Goal: Task Accomplishment & Management: Manage account settings

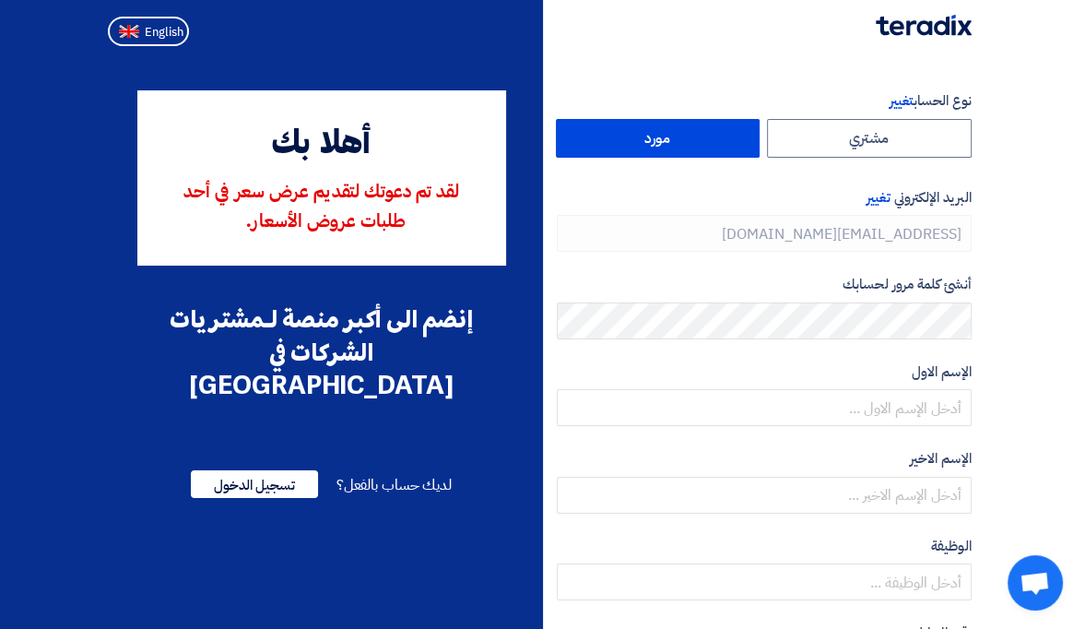
type input "[PHONE_NUMBER]"
click at [245, 470] on span "تسجيل الدخول" at bounding box center [254, 484] width 127 height 28
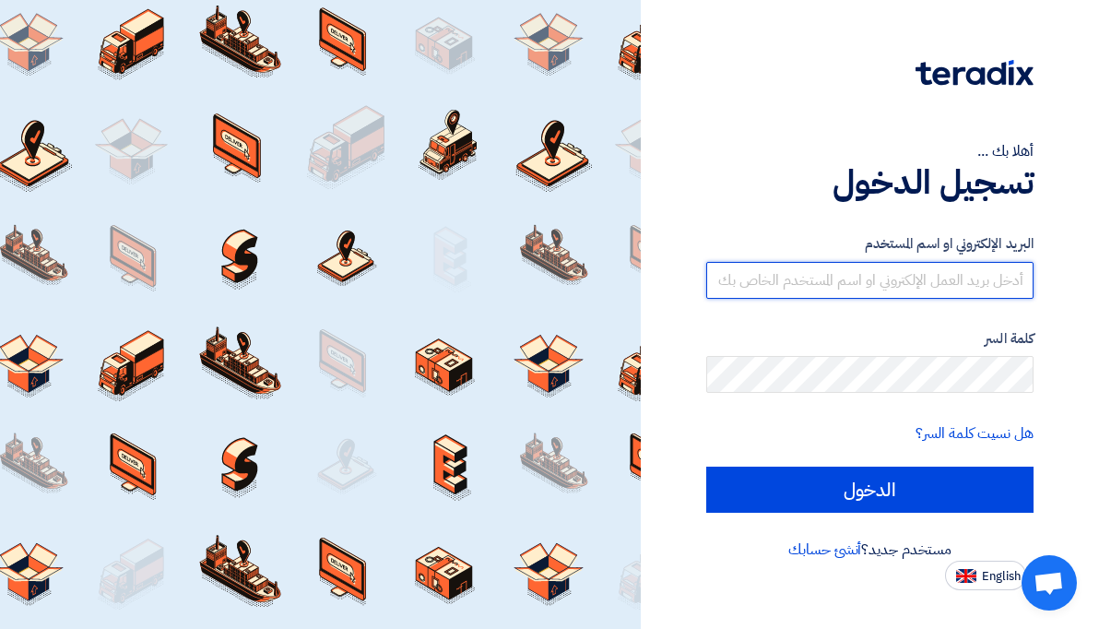
click at [896, 291] on input "text" at bounding box center [869, 280] width 327 height 37
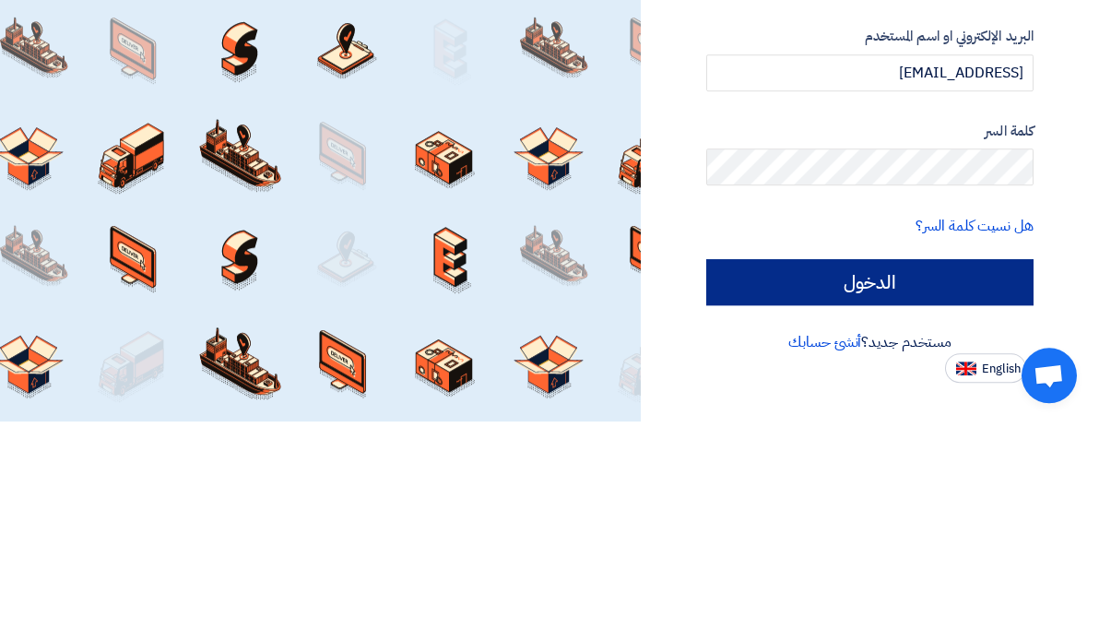
click at [835, 475] on input "الدخول" at bounding box center [869, 489] width 327 height 46
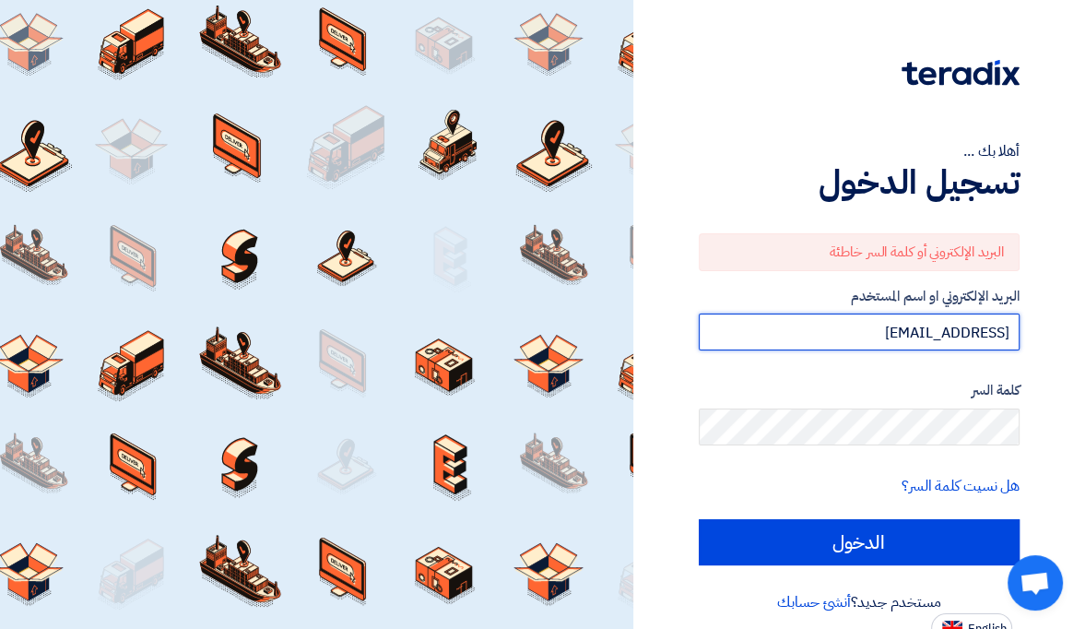
click at [943, 328] on input "[EMAIL_ADDRESS]" at bounding box center [859, 331] width 321 height 37
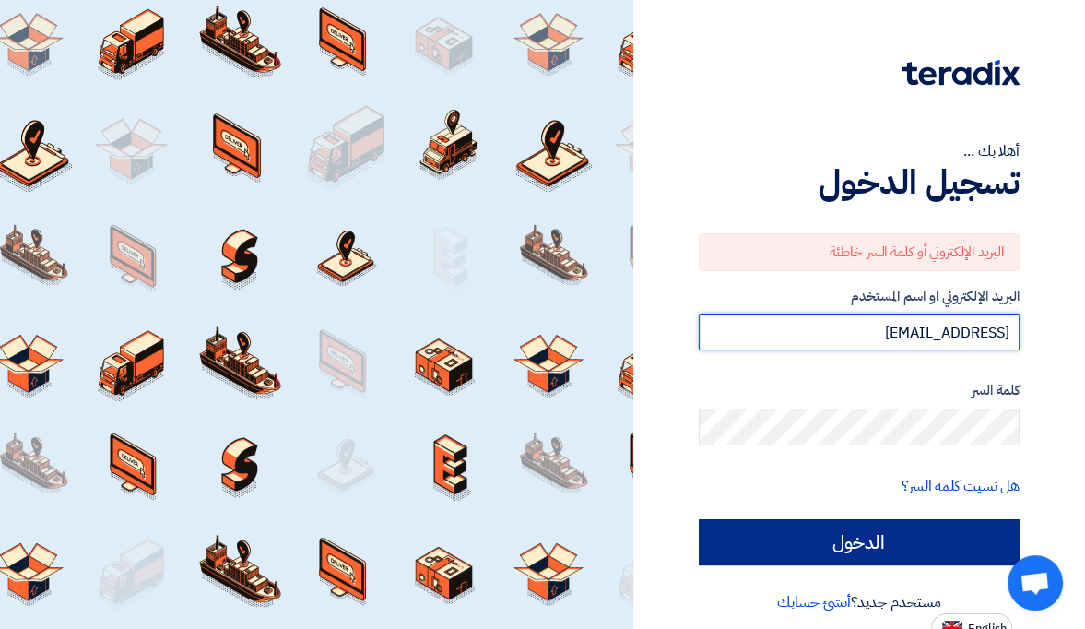
type input "[EMAIL_ADDRESS]"
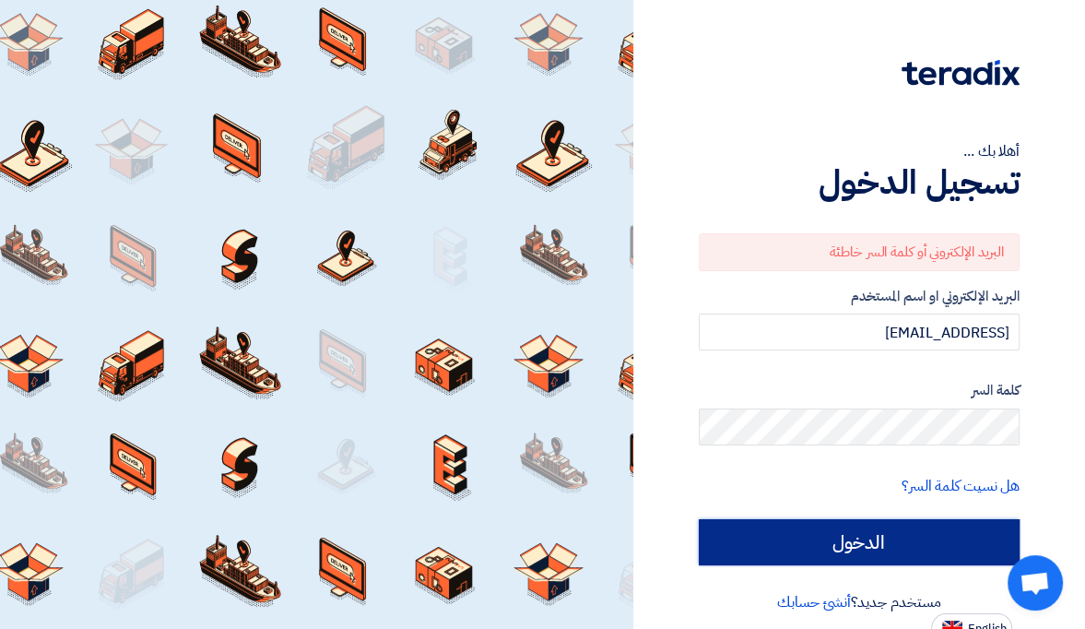
click at [857, 547] on input "الدخول" at bounding box center [859, 542] width 321 height 46
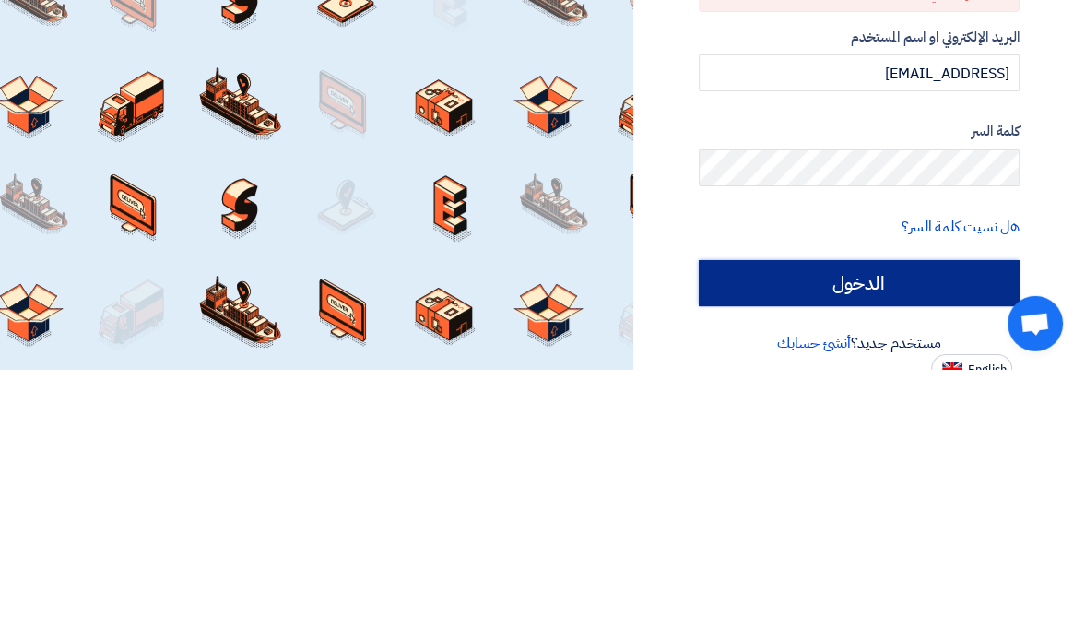
click at [892, 544] on input "الدخول" at bounding box center [859, 542] width 321 height 46
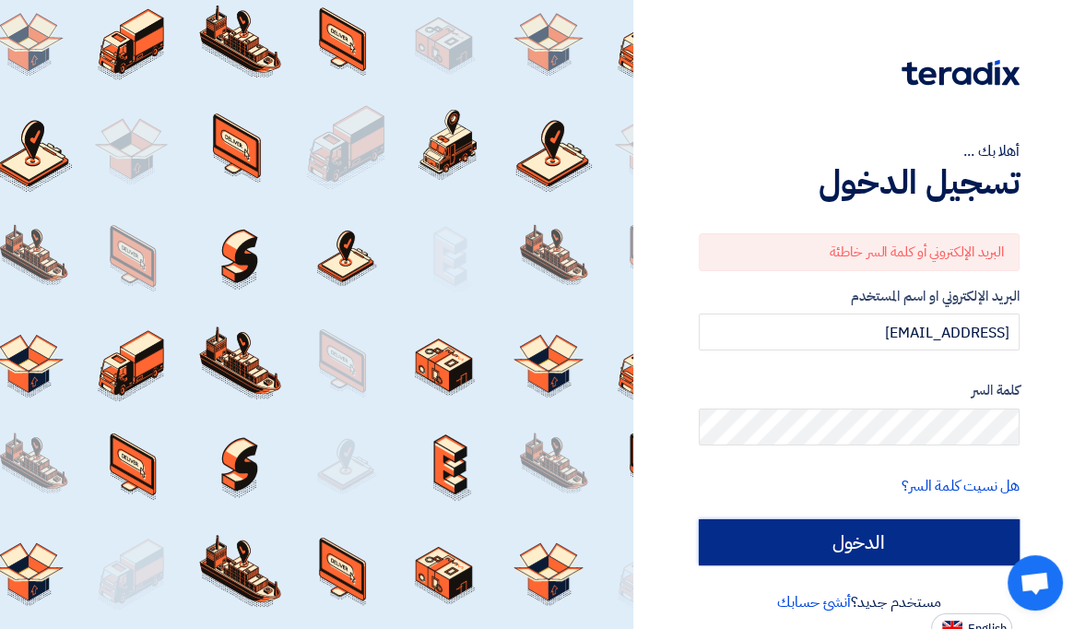
click at [896, 548] on input "الدخول" at bounding box center [859, 542] width 321 height 46
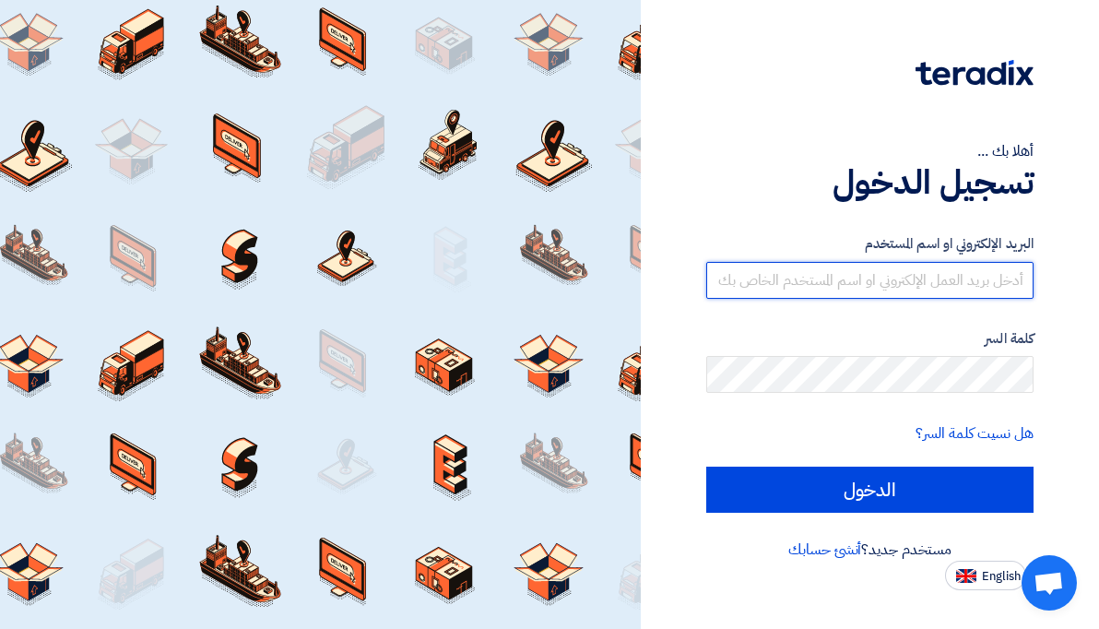
click at [920, 280] on input "text" at bounding box center [869, 280] width 327 height 37
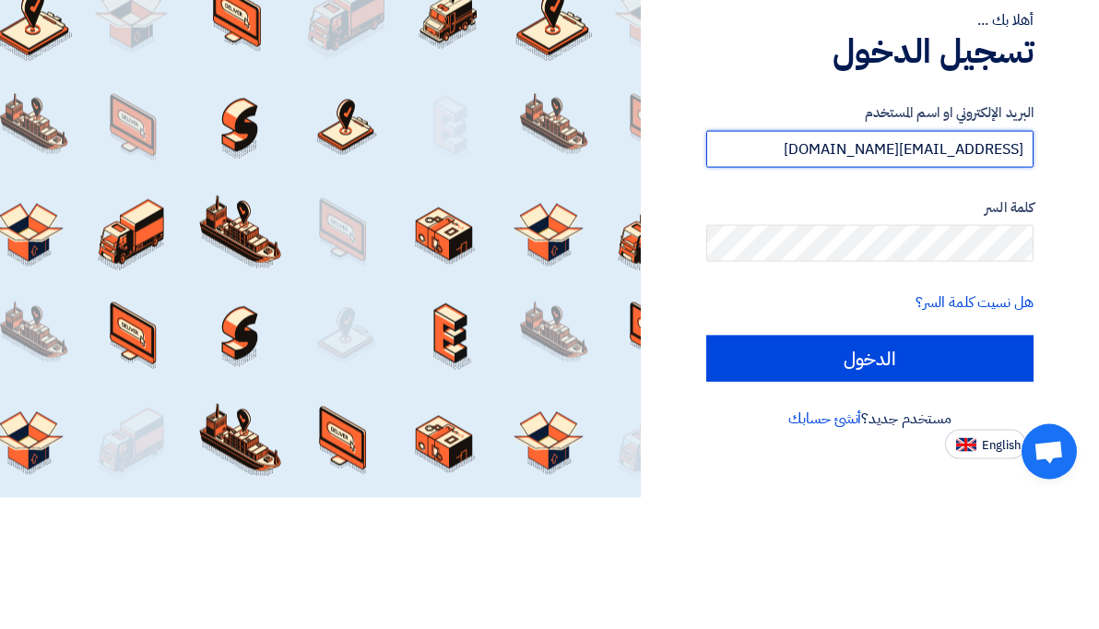
type input "[EMAIL_ADDRESS][DOMAIN_NAME]"
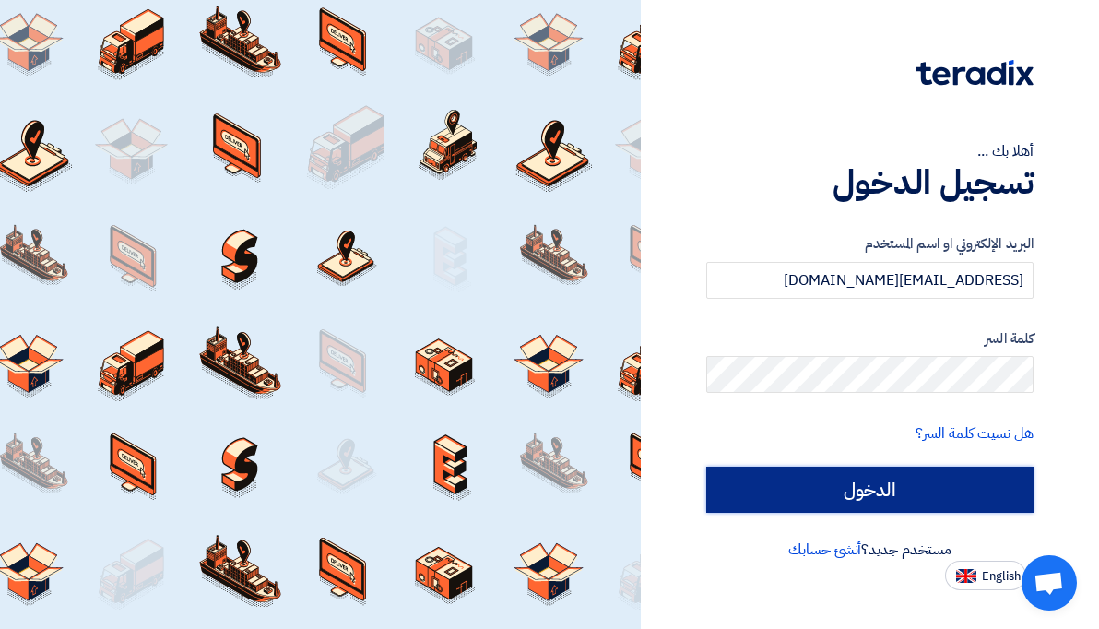
click at [879, 496] on input "الدخول" at bounding box center [869, 489] width 327 height 46
